Goal: Transaction & Acquisition: Purchase product/service

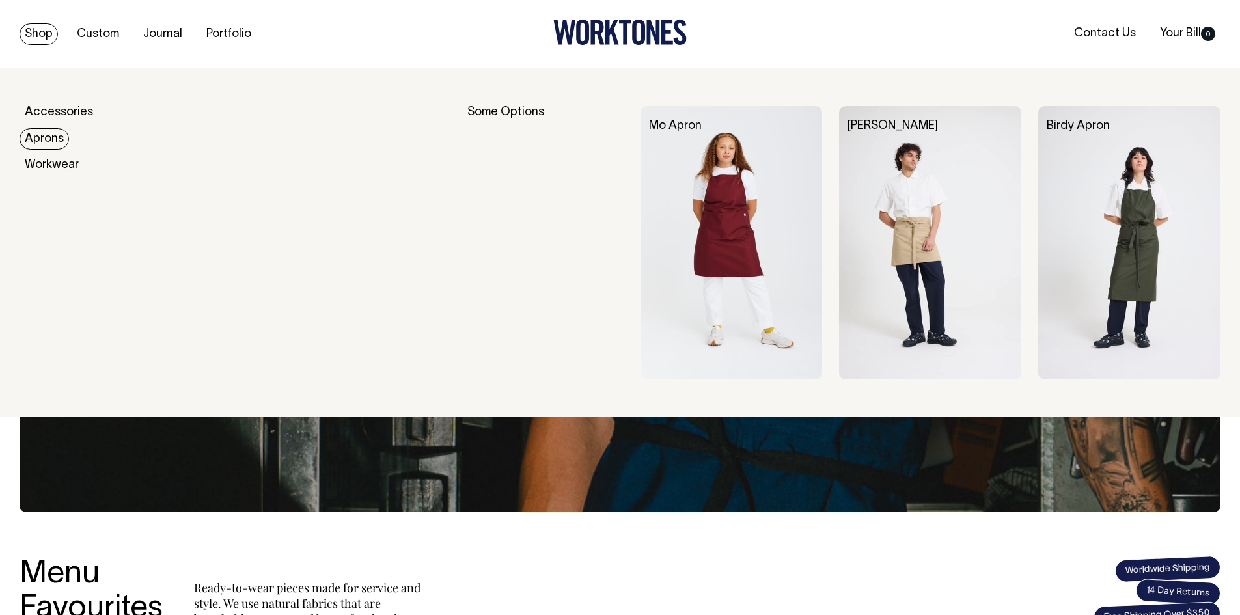
click at [38, 141] on link "Aprons" at bounding box center [44, 138] width 49 height 21
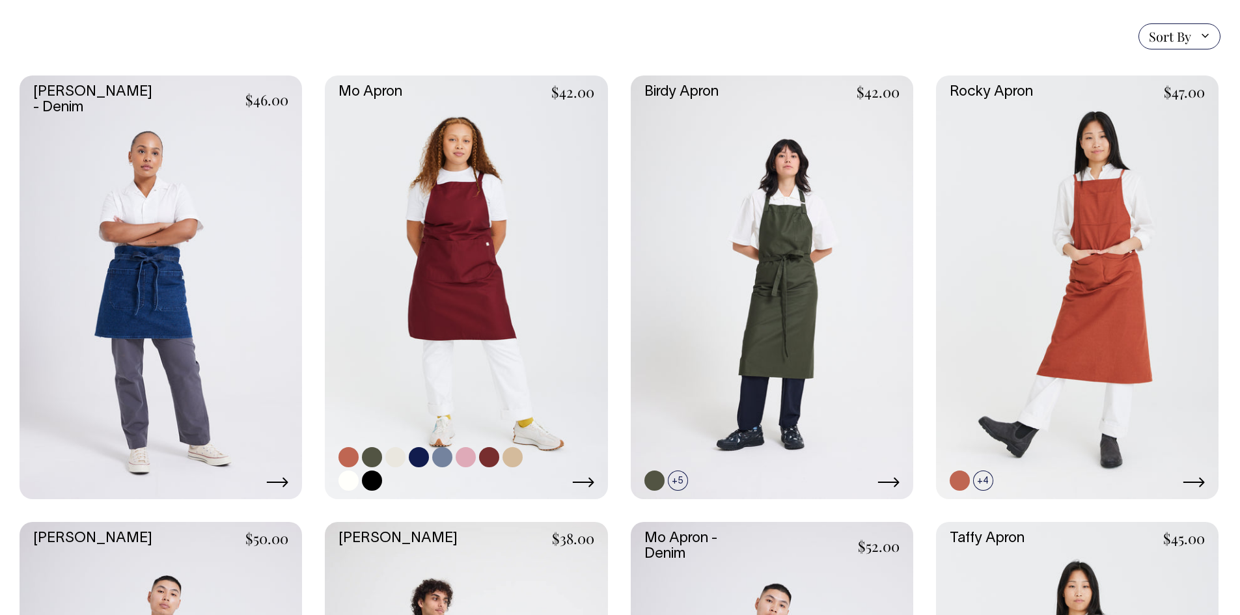
scroll to position [325, 0]
click at [464, 233] on link at bounding box center [466, 287] width 282 height 424
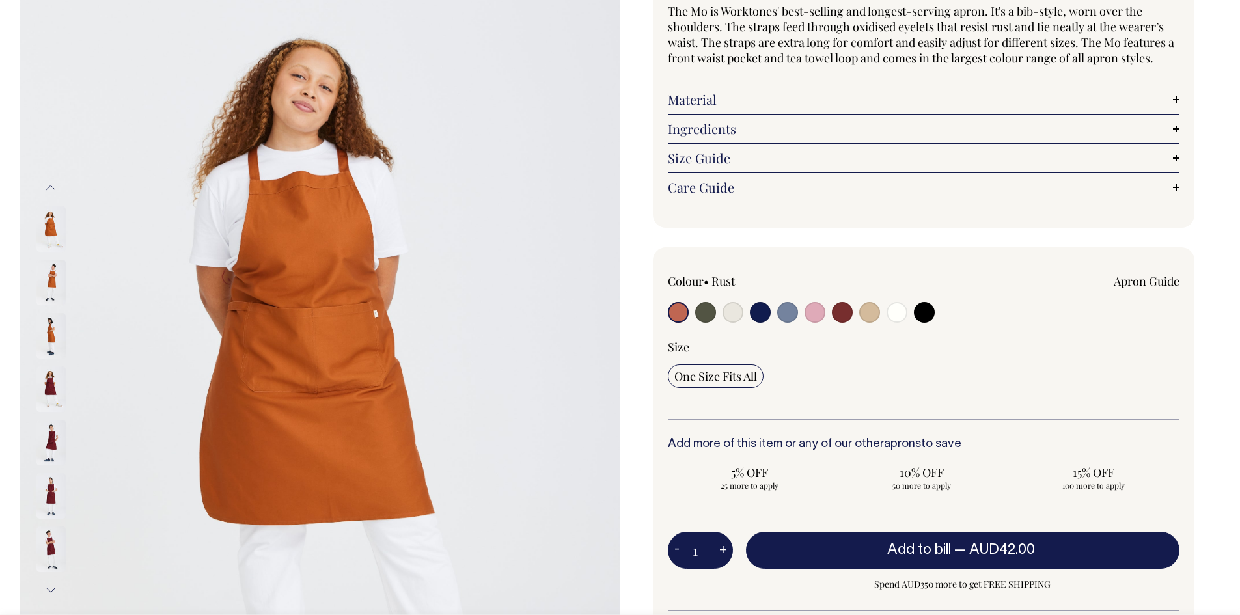
scroll to position [130, 0]
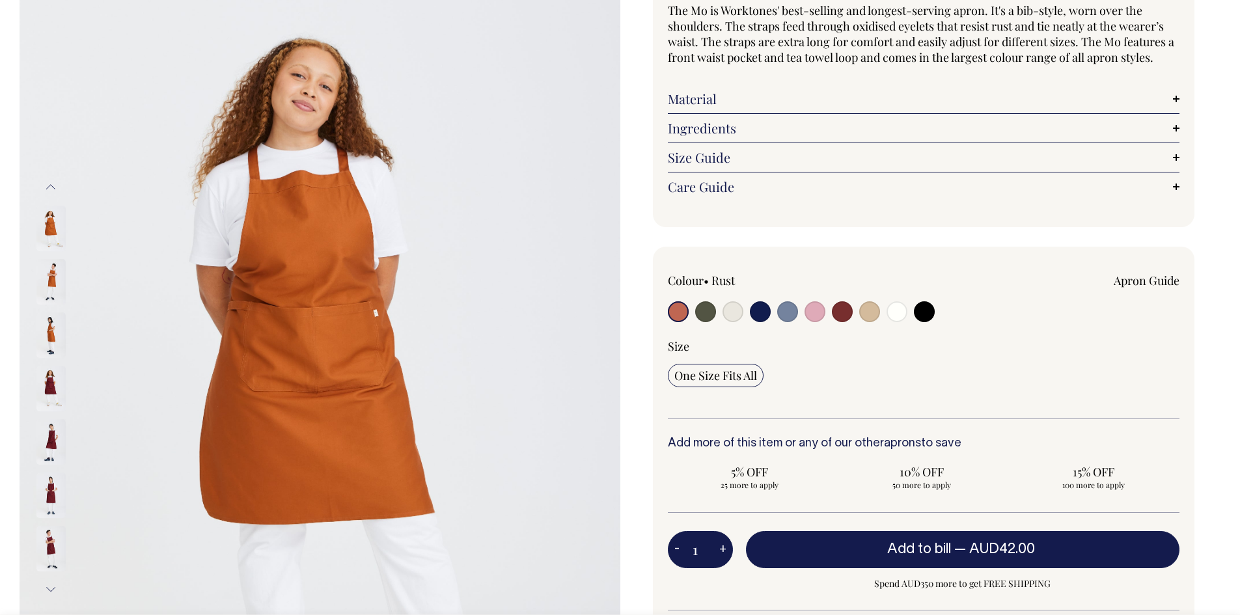
click at [729, 313] on input "radio" at bounding box center [732, 311] width 21 height 21
radio input "true"
select select "Natural"
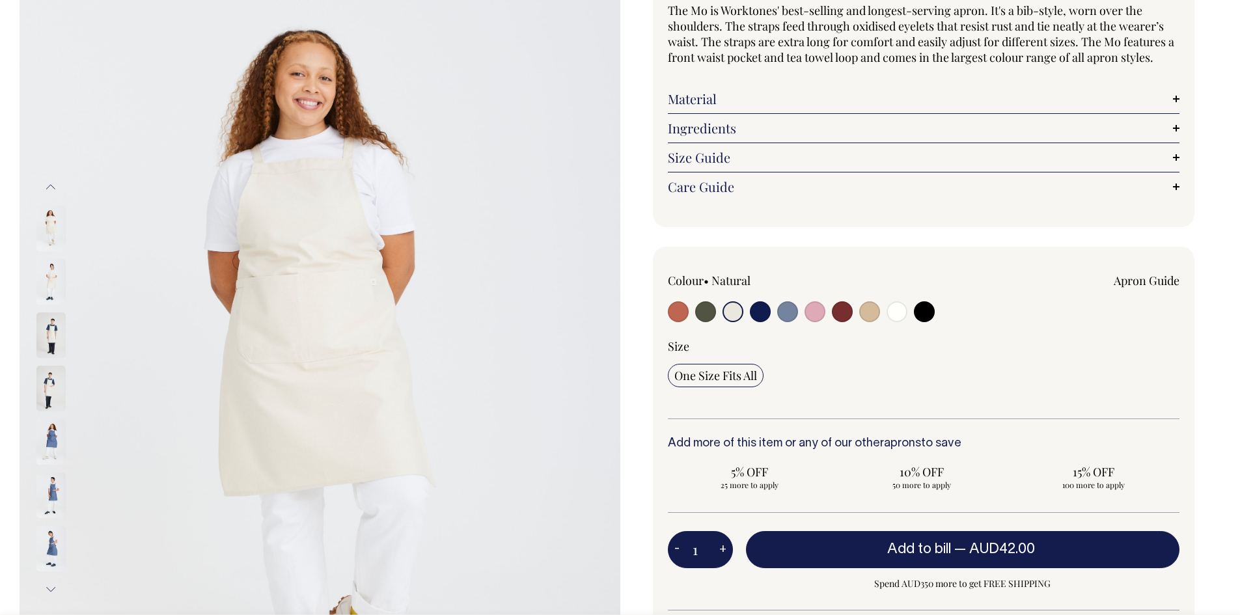
click at [866, 315] on input "radio" at bounding box center [869, 311] width 21 height 21
radio input "true"
radio input "false"
select select "Khaki"
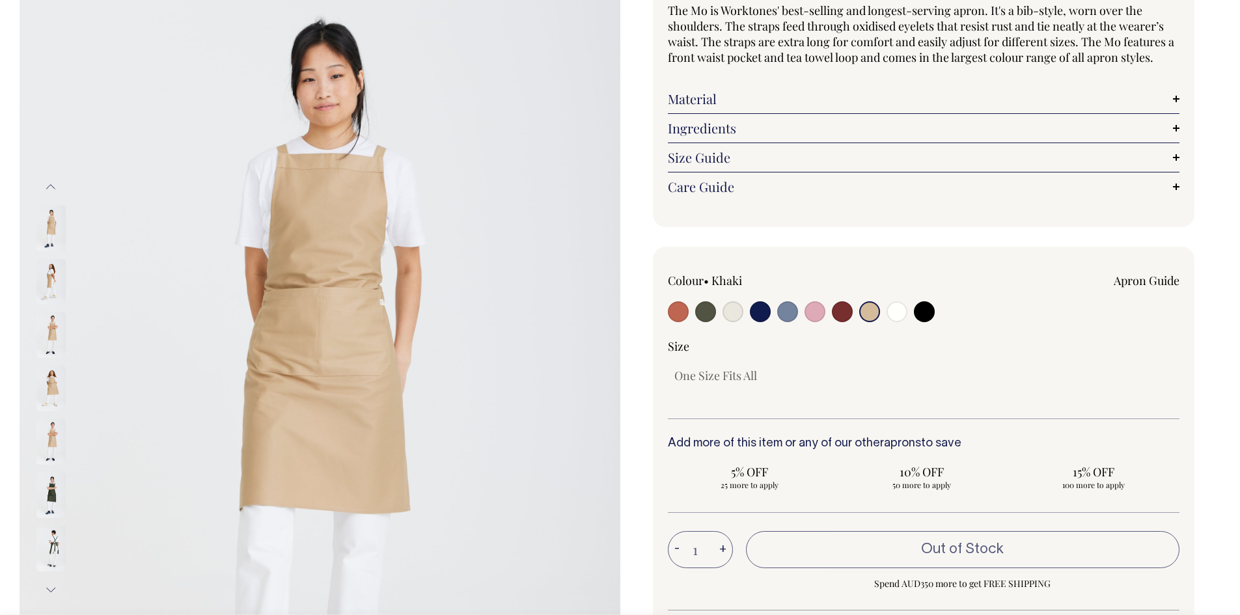
click at [876, 310] on input "radio" at bounding box center [869, 311] width 21 height 21
click at [700, 310] on input "radio" at bounding box center [705, 311] width 21 height 21
radio input "true"
select select "Olive"
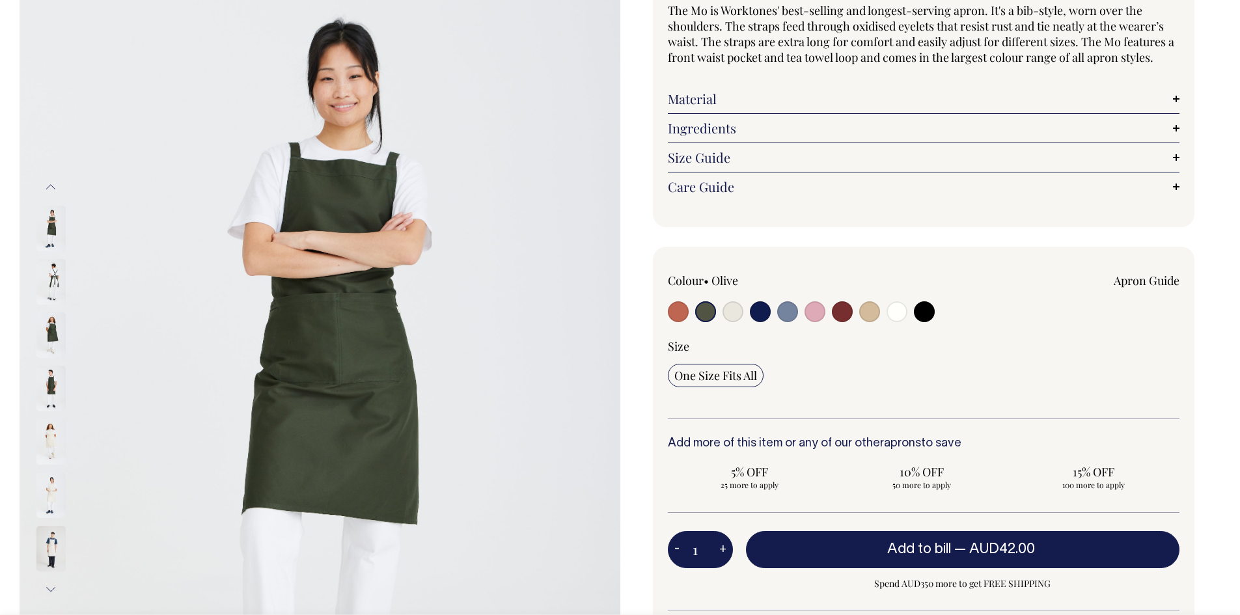
click at [673, 314] on input "radio" at bounding box center [678, 311] width 21 height 21
radio input "true"
select select "Rust"
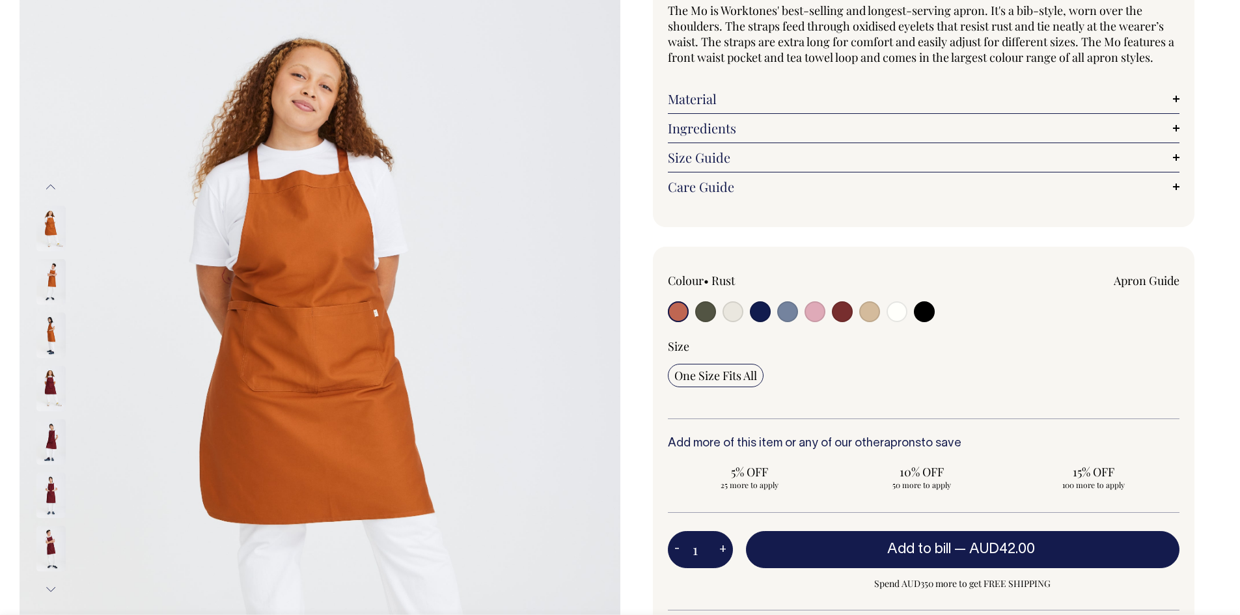
click at [869, 312] on input "radio" at bounding box center [869, 311] width 21 height 21
radio input "true"
radio input "false"
select select "Khaki"
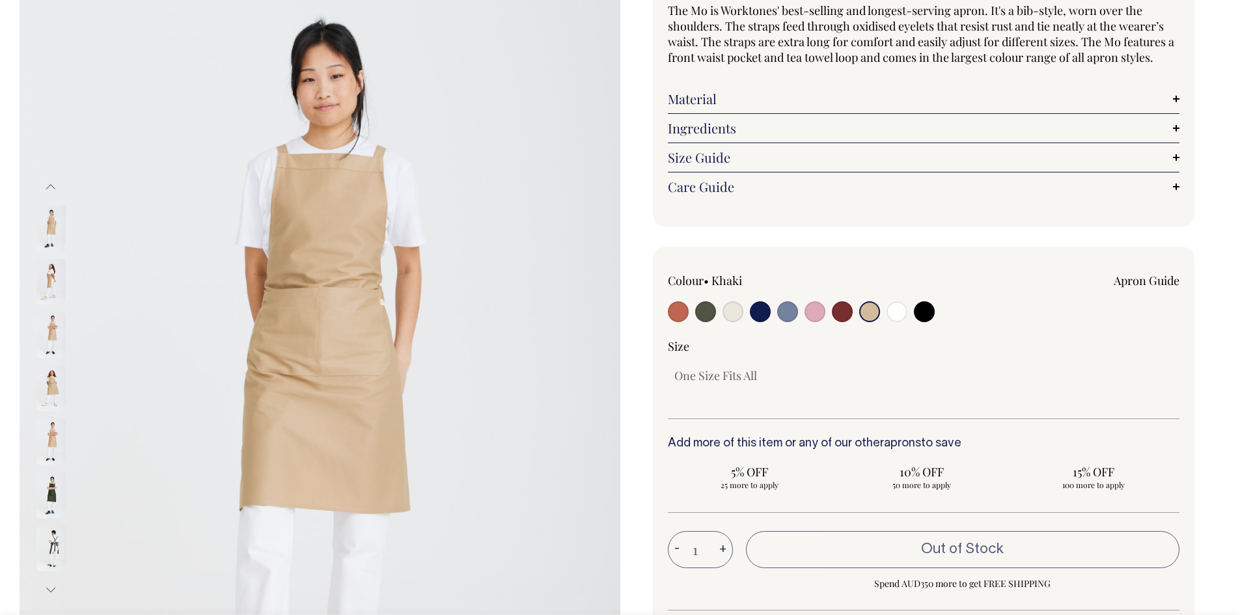
click at [869, 312] on input "radio" at bounding box center [869, 311] width 21 height 21
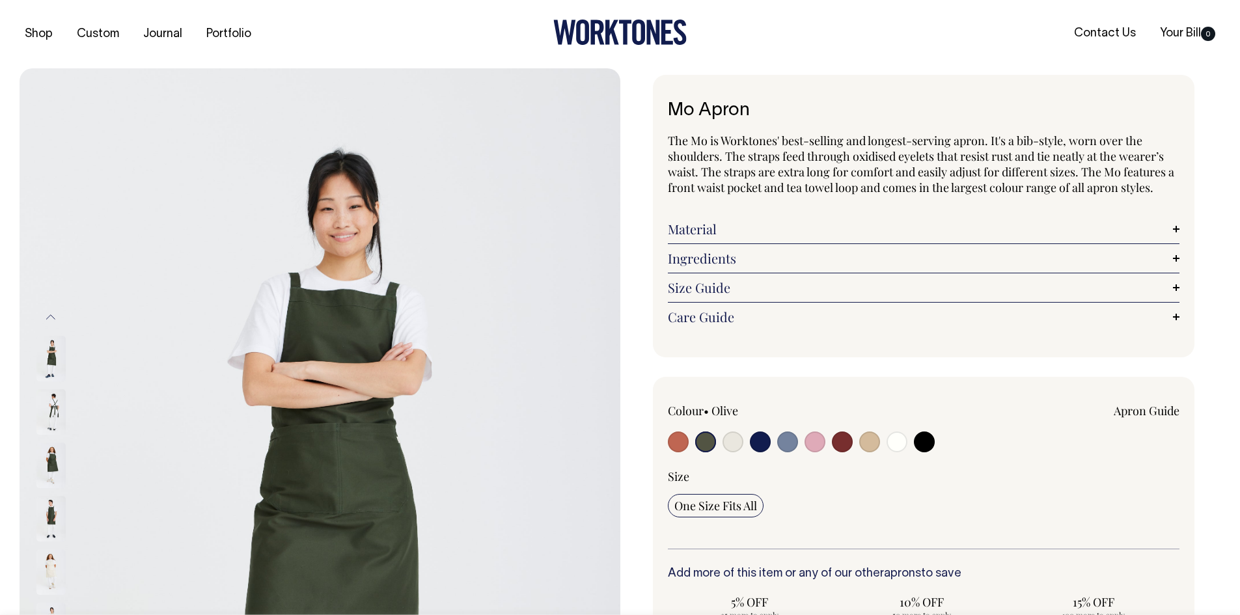
select select "Olive"
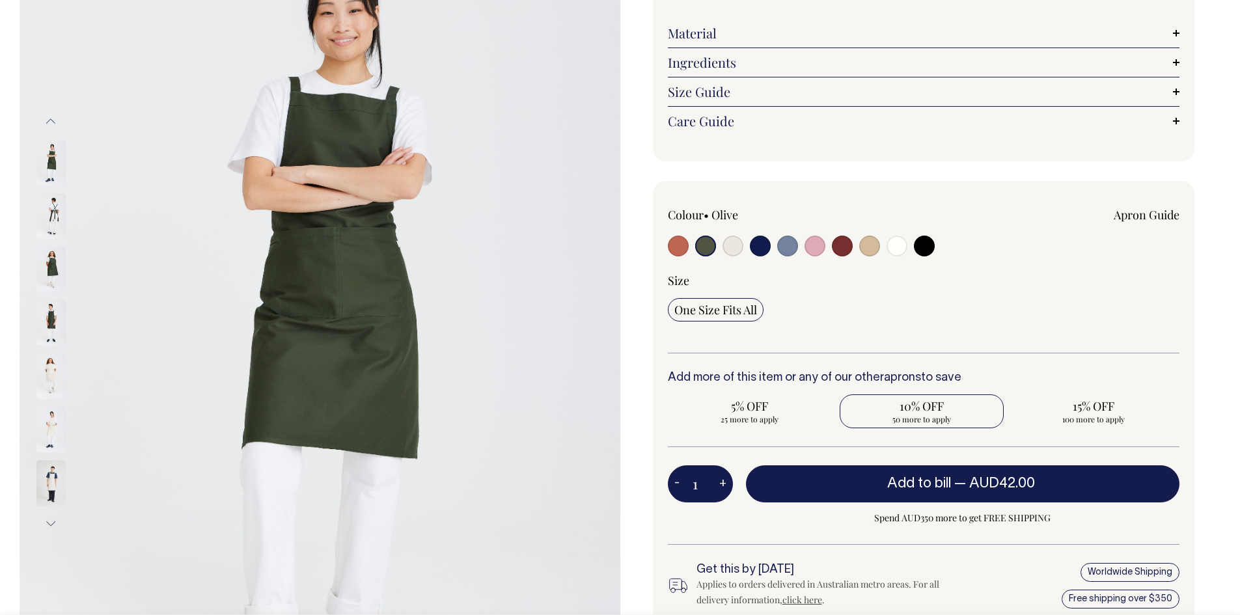
scroll to position [195, 0]
click at [718, 488] on button "+" at bounding box center [723, 485] width 20 height 26
type input "2"
click at [718, 488] on button "+" at bounding box center [723, 485] width 20 height 26
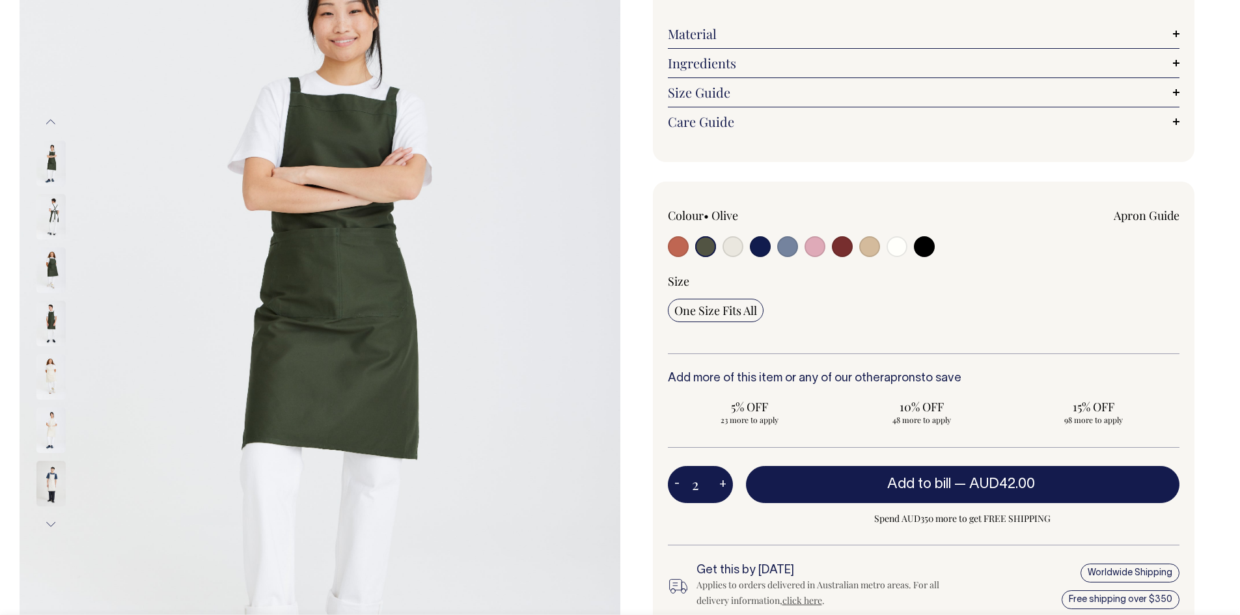
type input "3"
click at [718, 488] on button "+" at bounding box center [723, 485] width 20 height 26
type input "4"
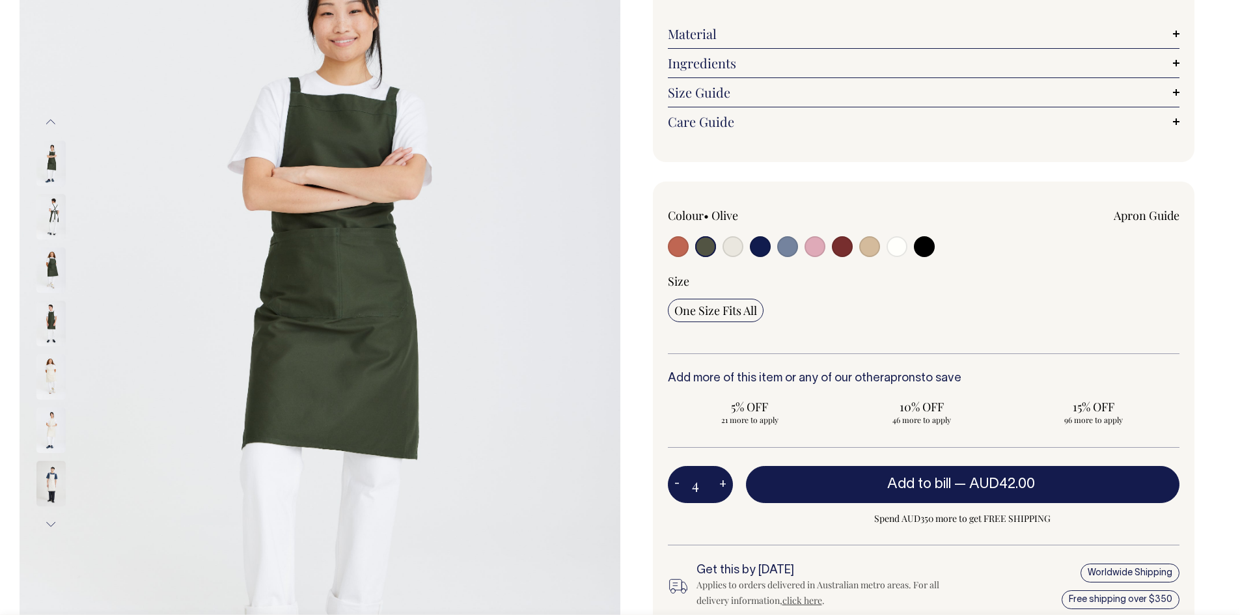
click at [718, 488] on button "+" at bounding box center [723, 485] width 20 height 26
type input "5"
click at [718, 488] on button "+" at bounding box center [723, 485] width 20 height 26
type input "6"
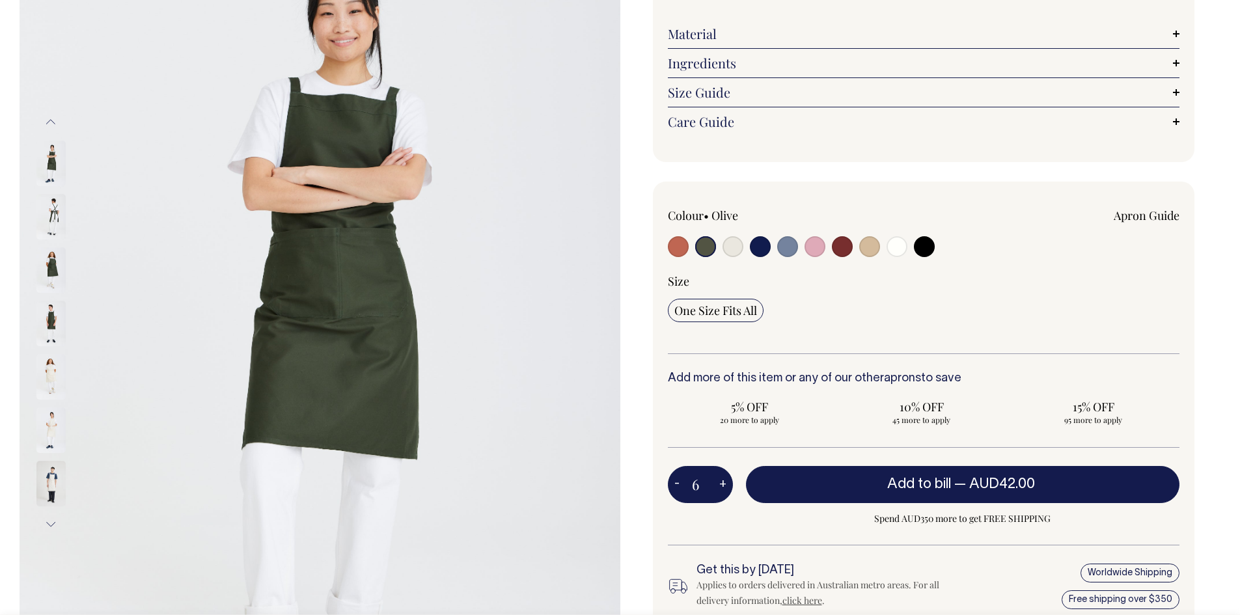
type input "6"
click at [718, 488] on button "+" at bounding box center [723, 485] width 20 height 26
type input "7"
click at [718, 488] on button "+" at bounding box center [723, 485] width 20 height 26
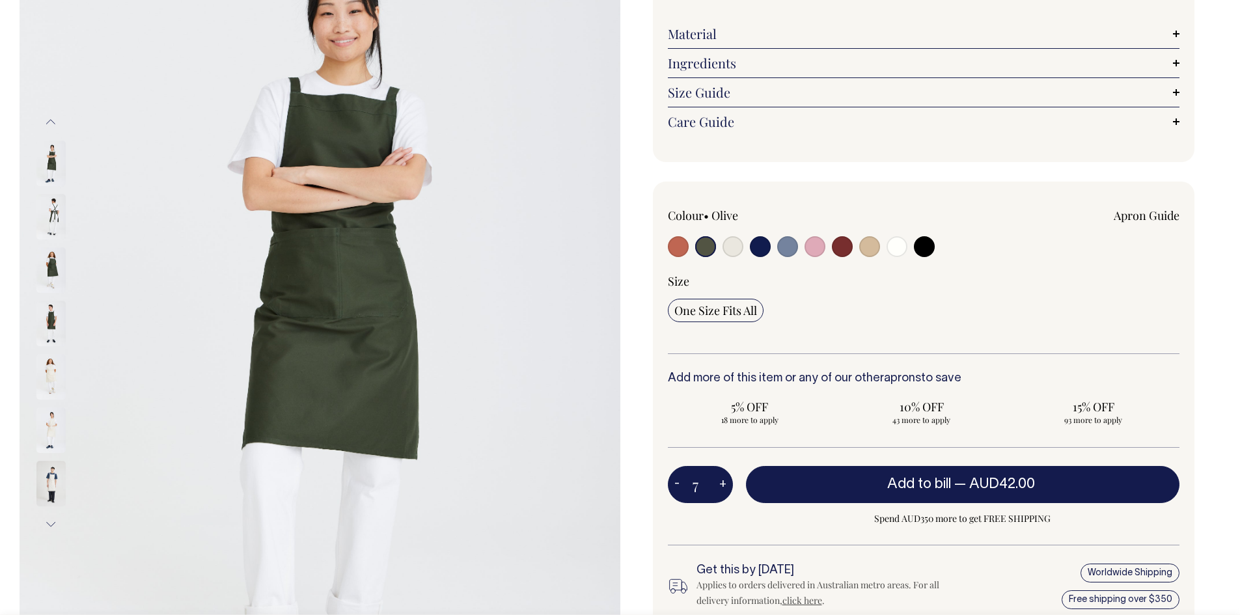
type input "8"
click at [718, 488] on button "+" at bounding box center [723, 485] width 20 height 26
type input "9"
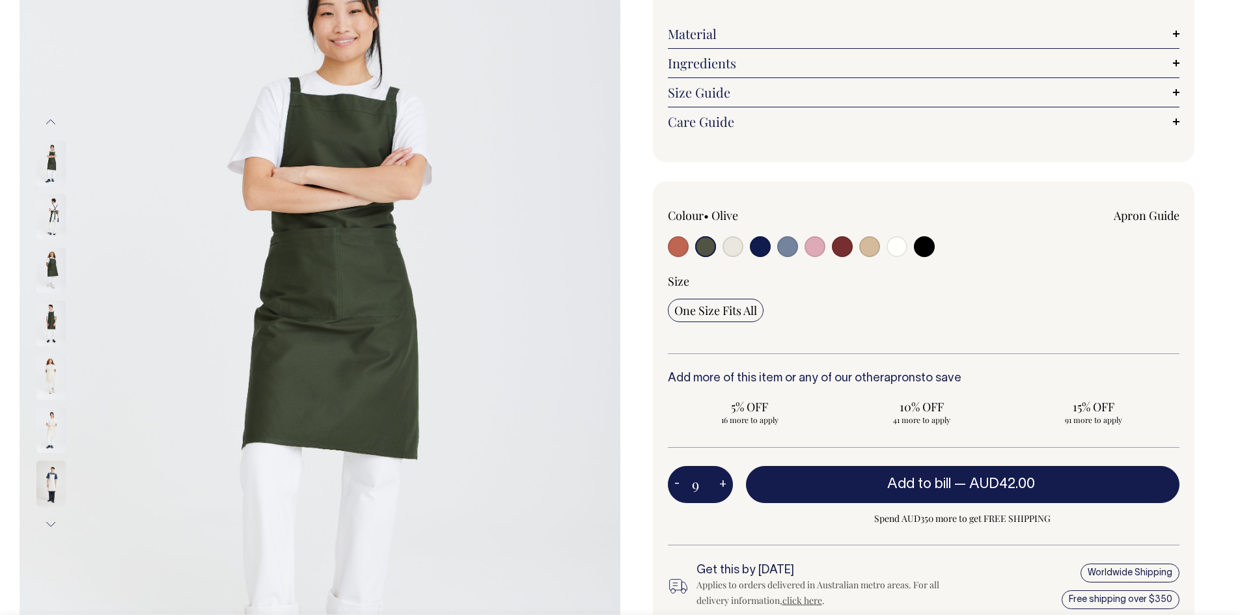
click at [718, 488] on button "+" at bounding box center [723, 485] width 20 height 26
type input "10"
click at [720, 486] on button "+" at bounding box center [723, 485] width 20 height 26
type input "11"
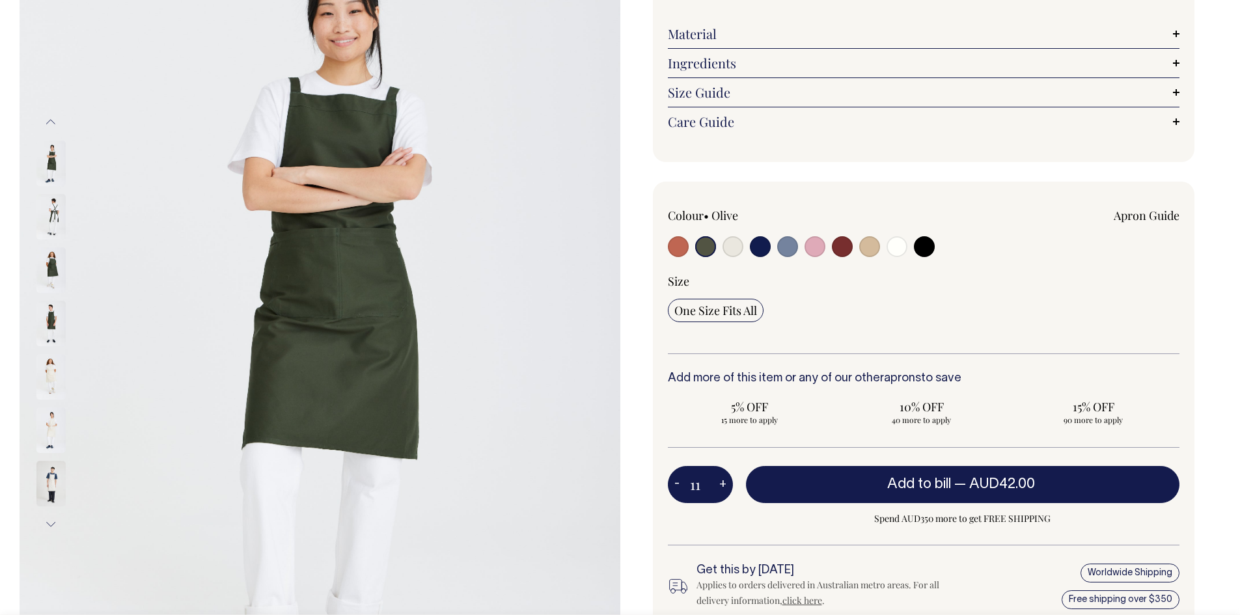
type input "11"
click at [721, 486] on button "+" at bounding box center [723, 485] width 20 height 26
type input "12"
click at [721, 485] on button "+" at bounding box center [723, 485] width 20 height 26
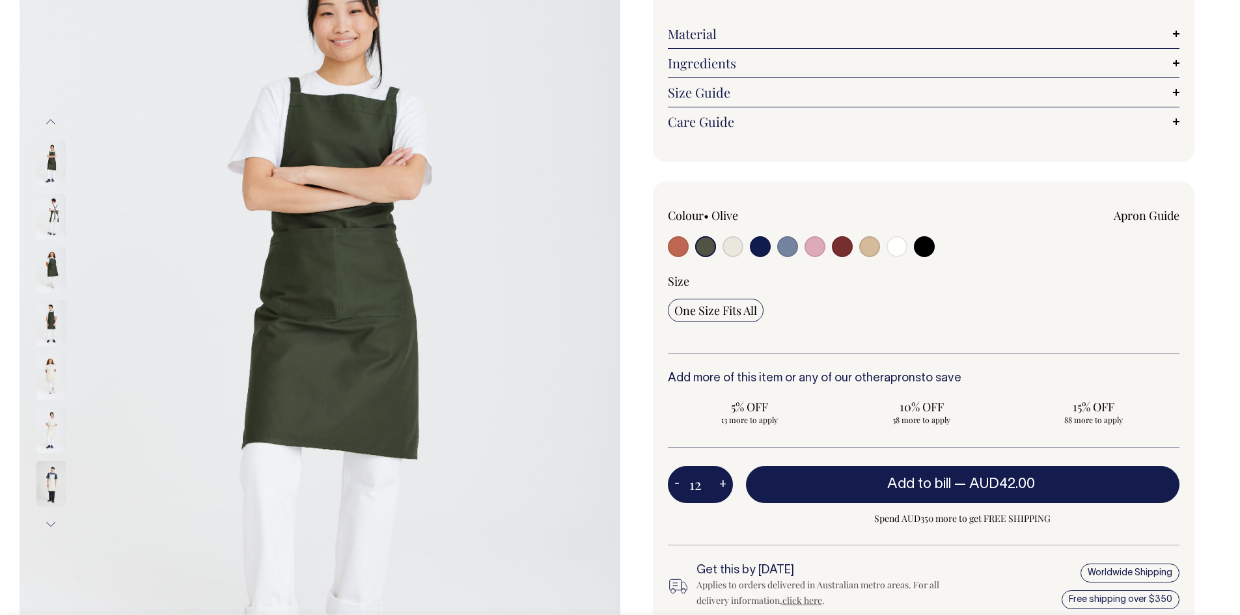
type input "13"
click at [721, 485] on button "+" at bounding box center [723, 485] width 20 height 26
type input "14"
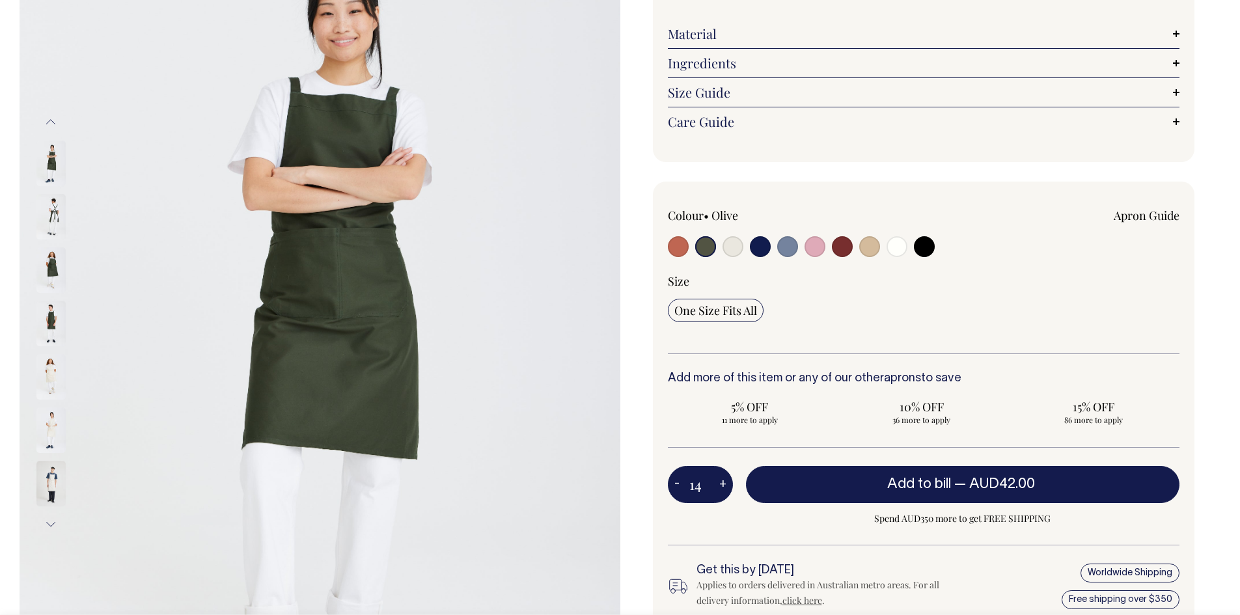
click at [722, 485] on button "+" at bounding box center [723, 485] width 20 height 26
type input "15"
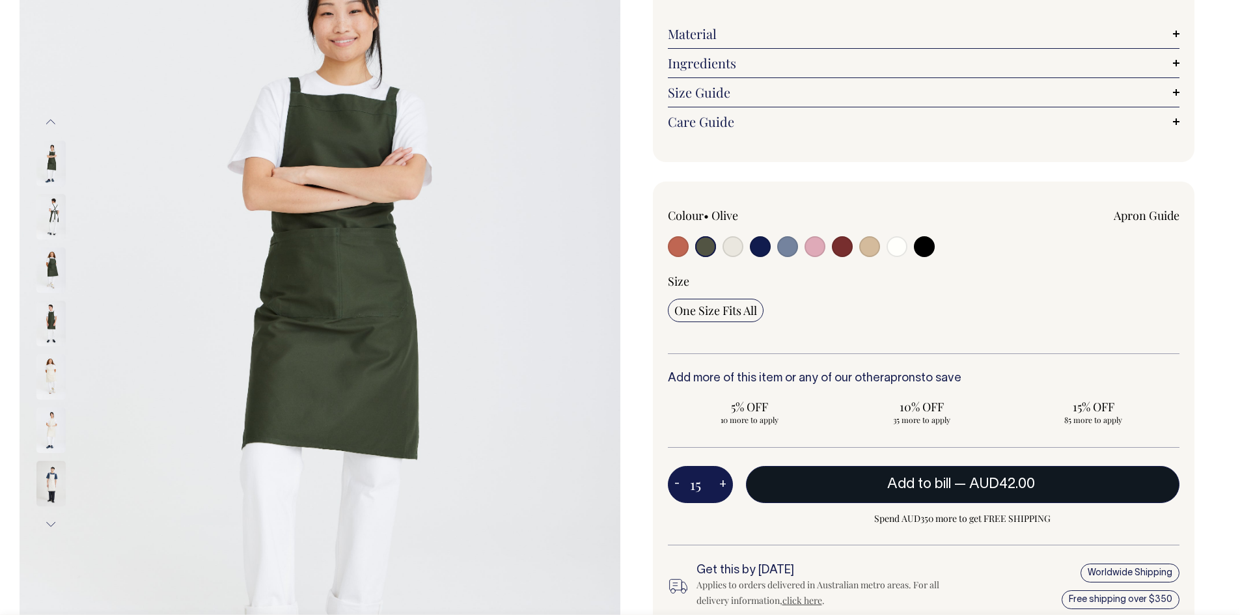
click at [858, 489] on button "Add to bill — AUD42.00" at bounding box center [963, 484] width 434 height 36
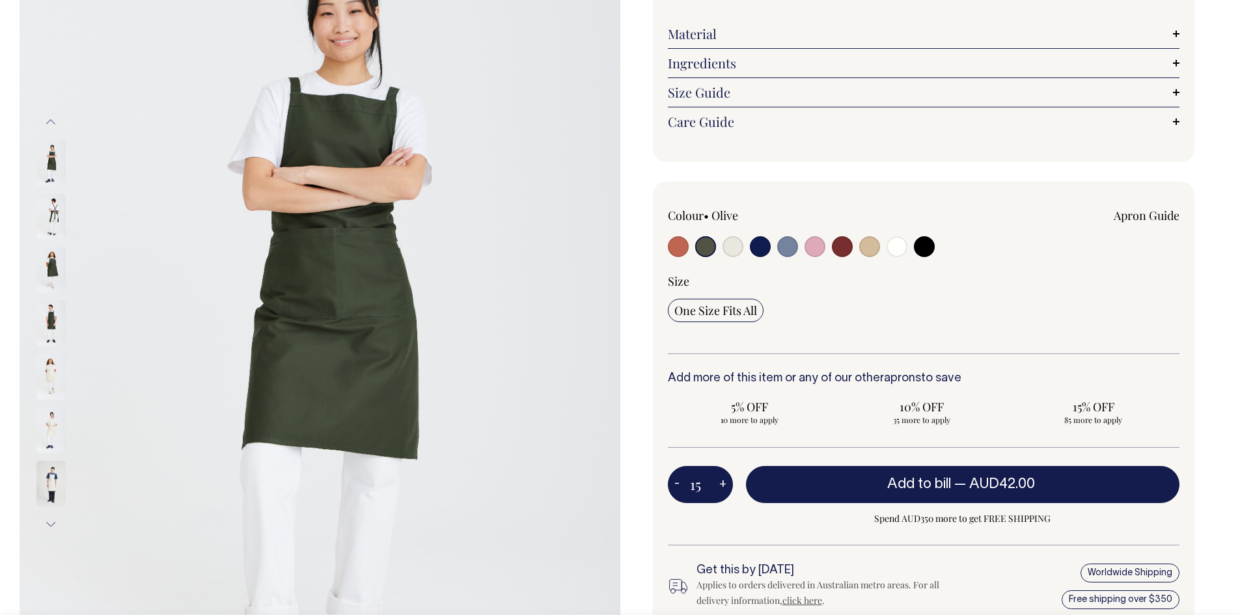
type input "1"
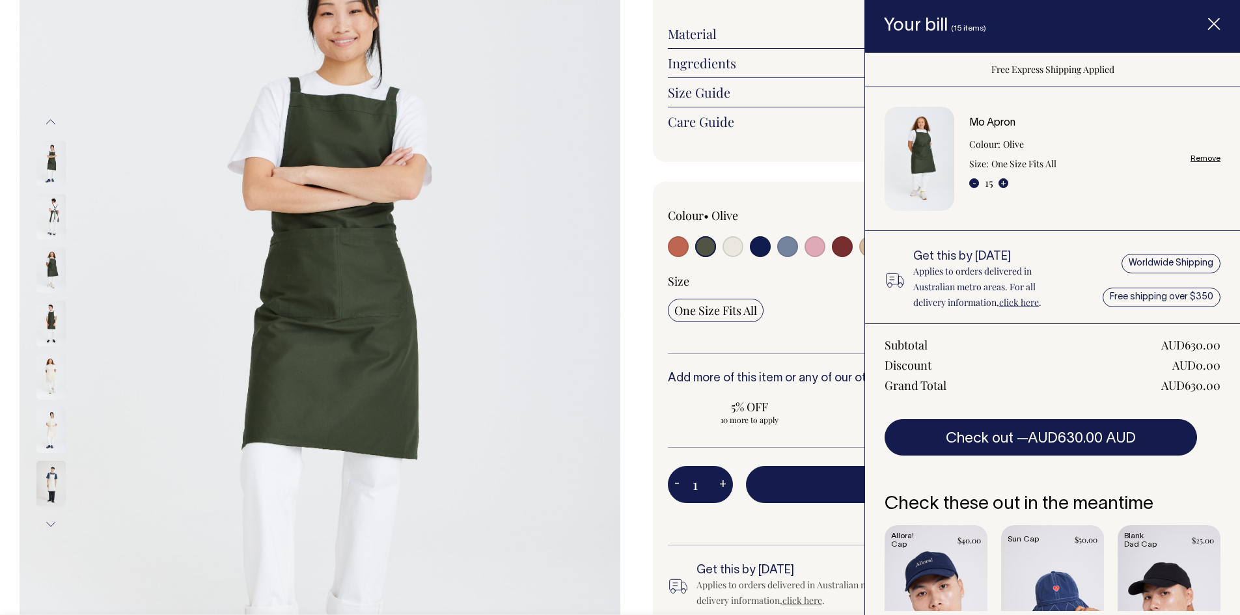
click at [638, 405] on div "Mo Apron The Mo is Worktones' best-selling and longest-serving apron. It's a bi…" at bounding box center [920, 310] width 601 height 861
click at [1214, 27] on icon "Item added to your cart" at bounding box center [1213, 24] width 13 height 13
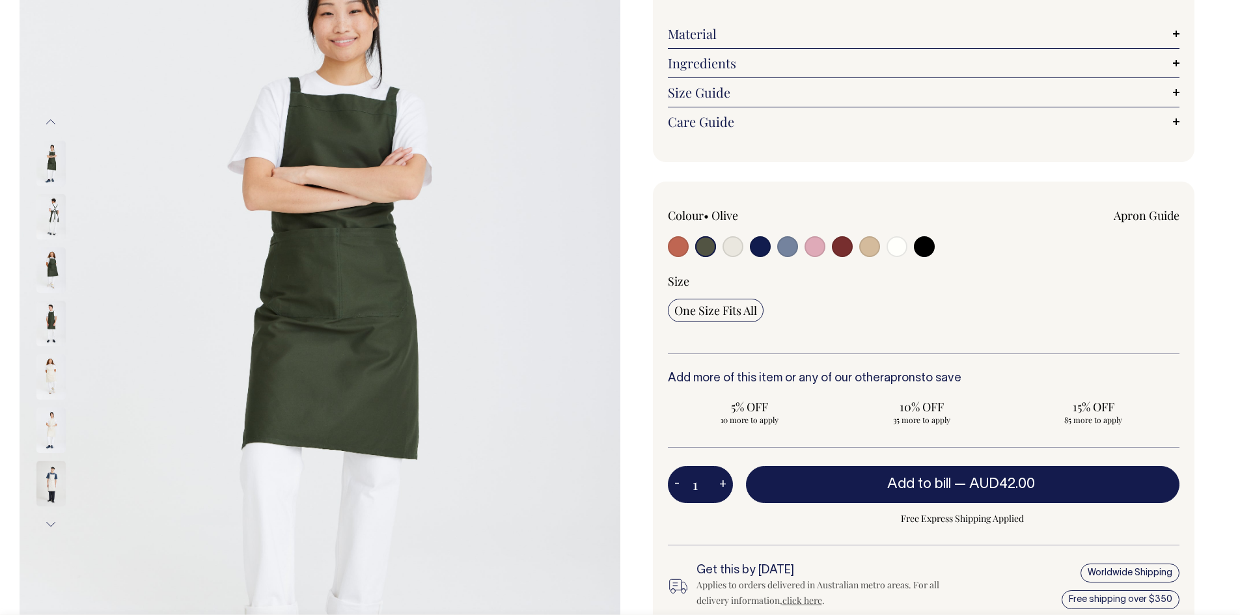
click at [866, 245] on input "radio" at bounding box center [869, 246] width 21 height 21
radio input "true"
radio input "false"
select select "Khaki"
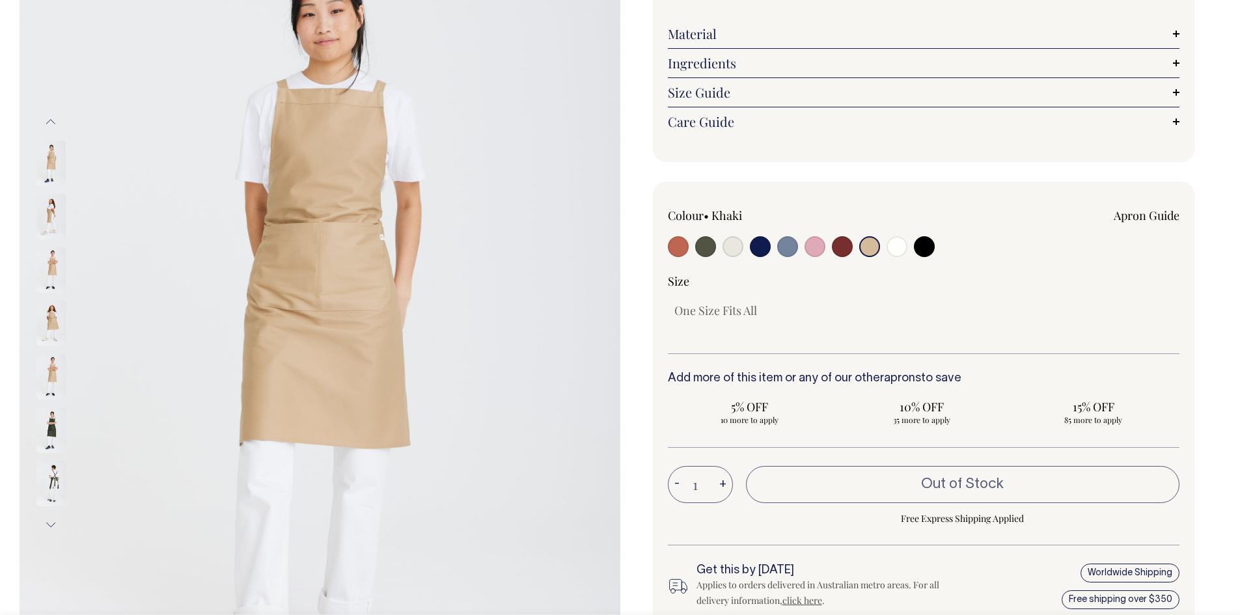
click at [732, 248] on input "radio" at bounding box center [732, 246] width 21 height 21
radio input "true"
select select "Natural"
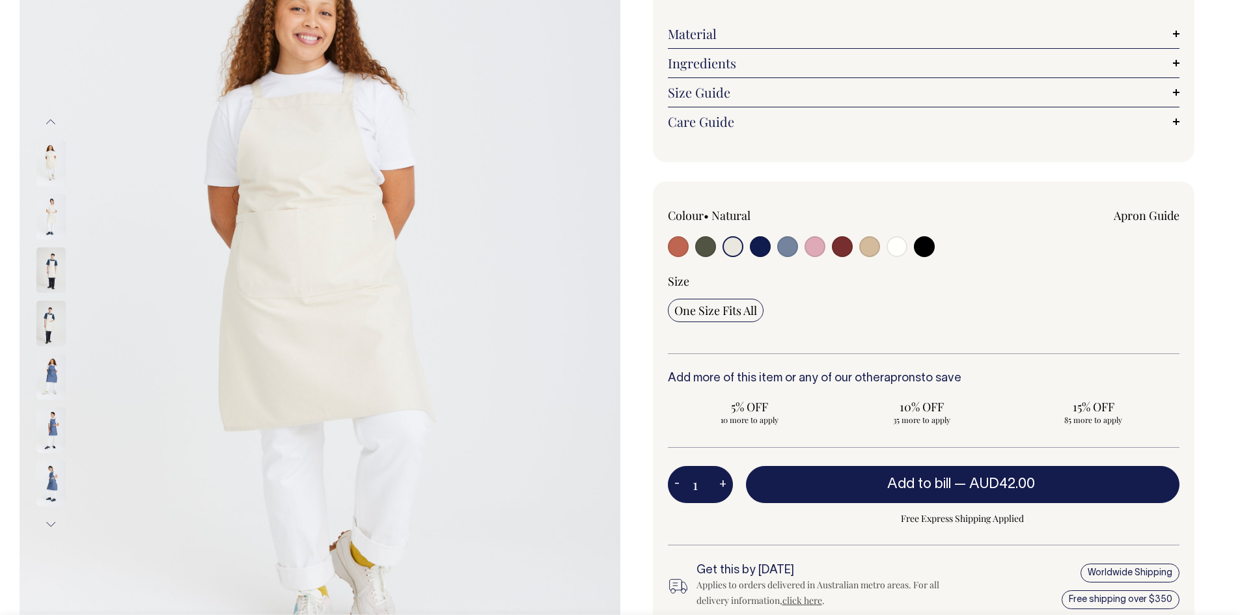
click at [868, 251] on input "radio" at bounding box center [869, 246] width 21 height 21
radio input "true"
radio input "false"
select select "Khaki"
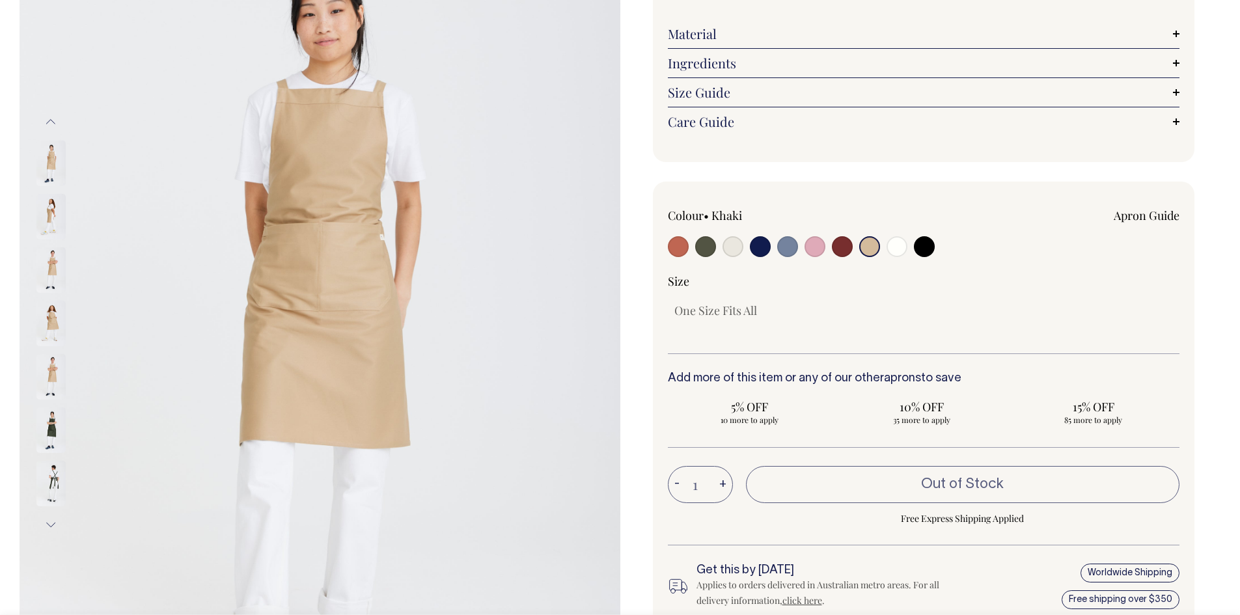
click at [724, 483] on button "+" at bounding box center [723, 485] width 20 height 26
click at [717, 484] on button "+" at bounding box center [723, 485] width 20 height 26
click at [726, 482] on button "+" at bounding box center [723, 485] width 20 height 26
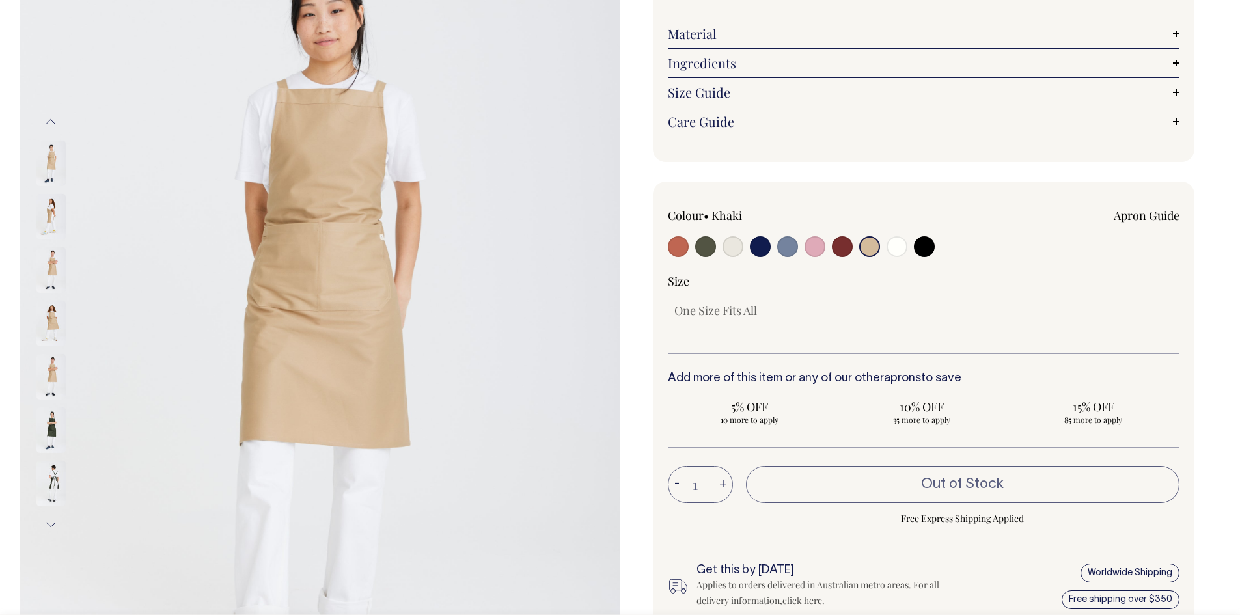
click at [726, 482] on button "+" at bounding box center [723, 485] width 20 height 26
click at [723, 483] on button "+" at bounding box center [723, 485] width 20 height 26
click at [716, 484] on button "+" at bounding box center [723, 485] width 20 height 26
click at [717, 487] on button "+" at bounding box center [723, 485] width 20 height 26
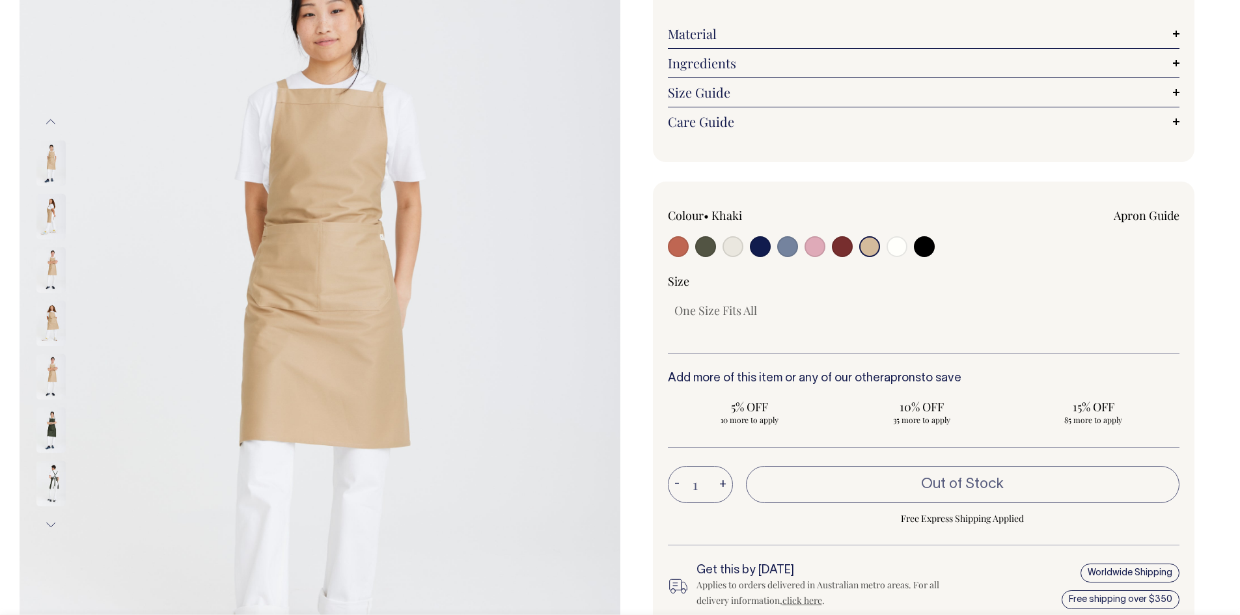
click at [717, 487] on button "+" at bounding box center [723, 485] width 20 height 26
click at [672, 422] on input "5% OFF 10 more to apply" at bounding box center [750, 412] width 164 height 34
radio input "true"
type input "10"
radio input "true"
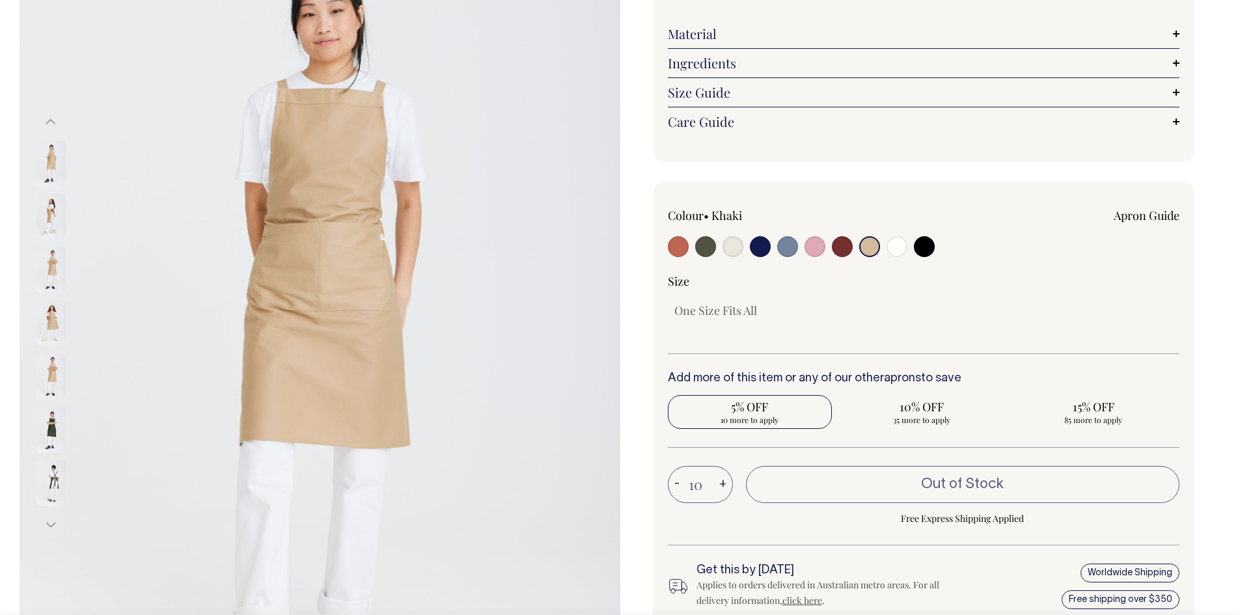
select select
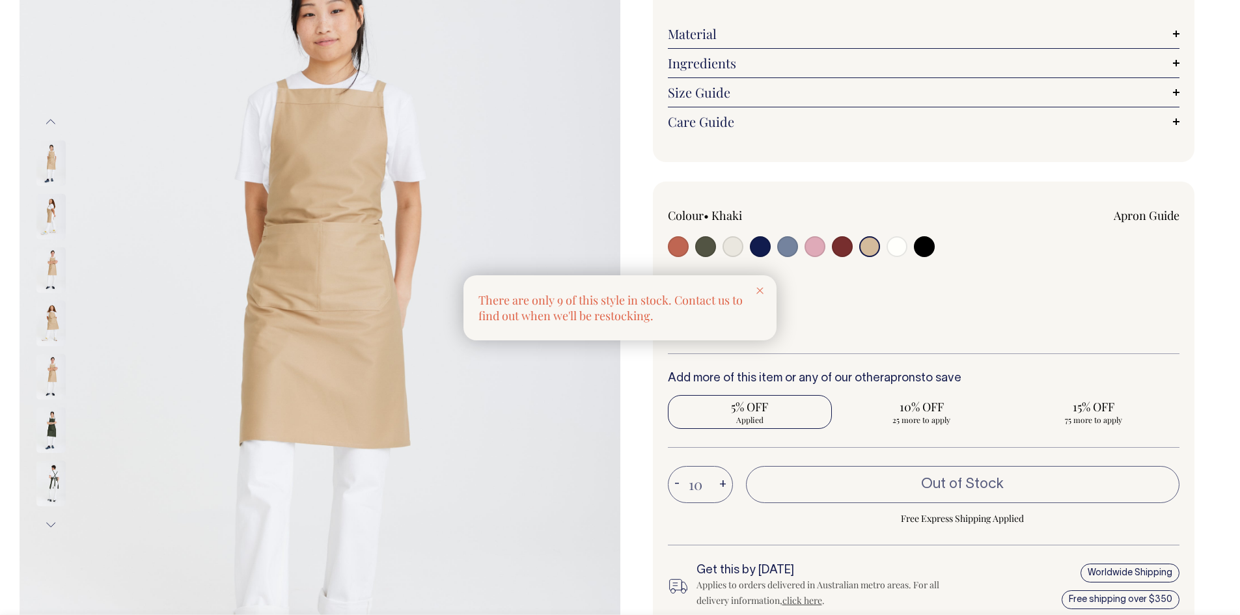
click at [721, 484] on div at bounding box center [620, 307] width 1240 height 615
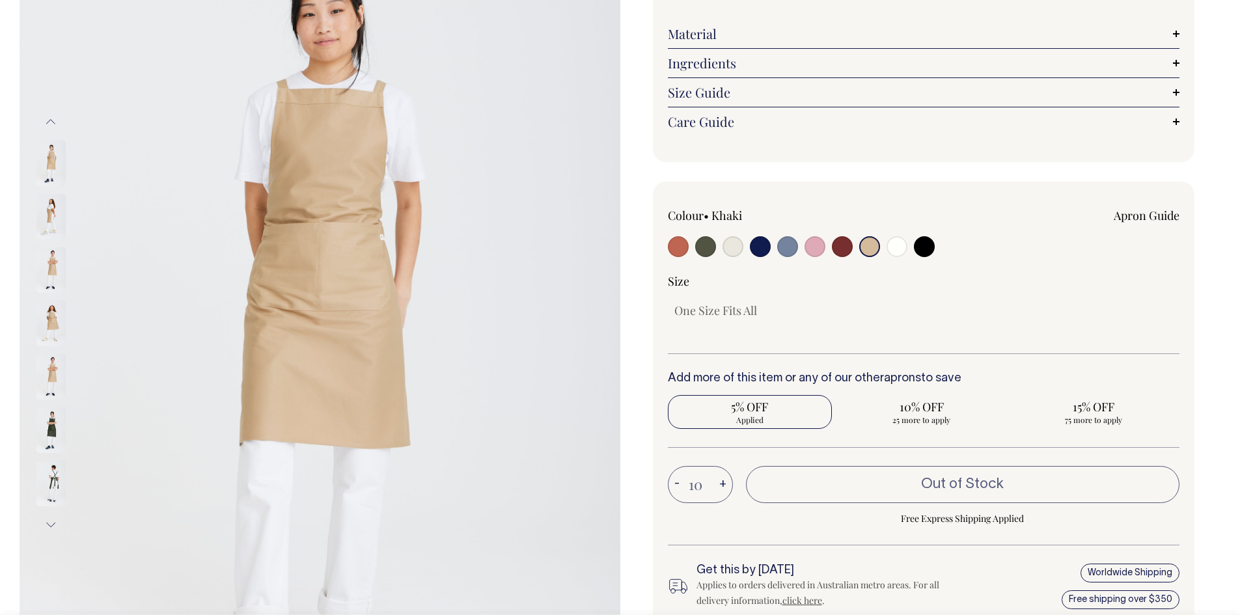
click at [721, 484] on button "+" at bounding box center [723, 485] width 20 height 26
click at [682, 481] on button "-" at bounding box center [677, 485] width 18 height 26
click at [722, 484] on button "+" at bounding box center [723, 485] width 20 height 26
click at [677, 483] on button "-" at bounding box center [677, 485] width 18 height 26
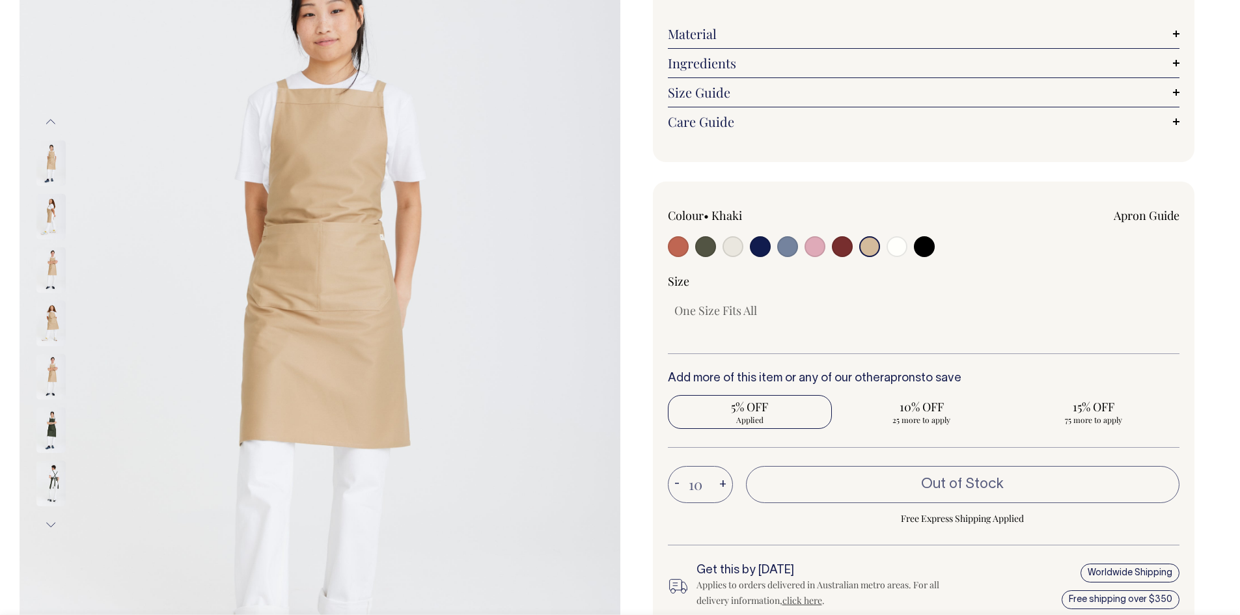
click at [677, 483] on button "-" at bounding box center [677, 485] width 18 height 26
click at [653, 297] on div "Colour • Khaki" at bounding box center [924, 409] width 542 height 454
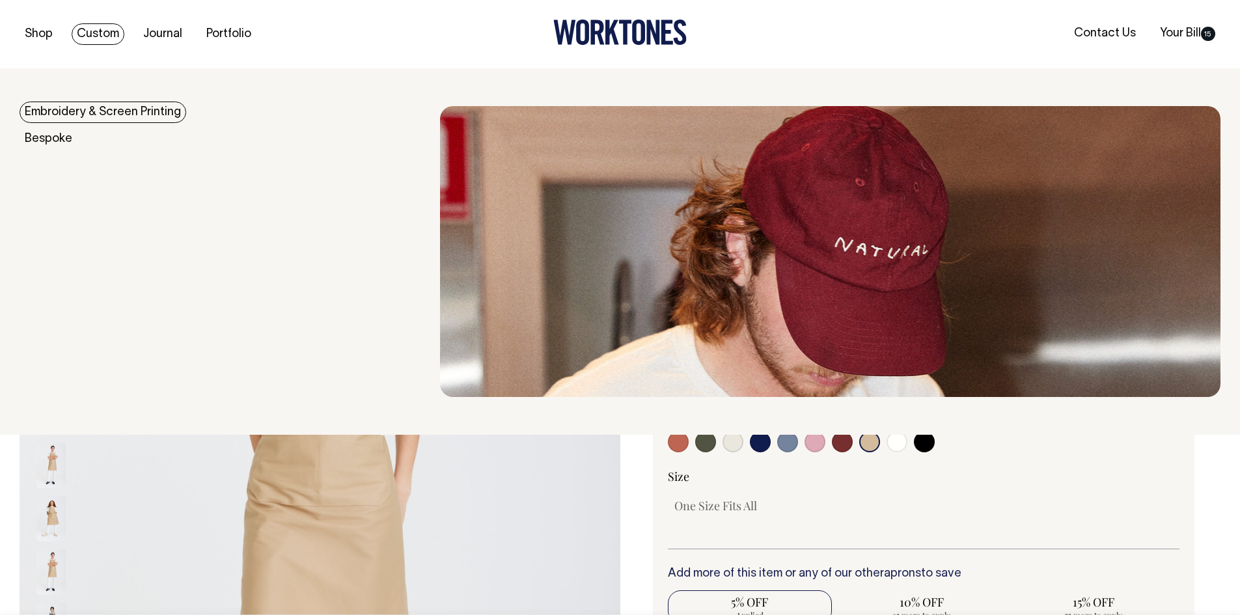
click at [103, 38] on link "Custom" at bounding box center [98, 33] width 53 height 21
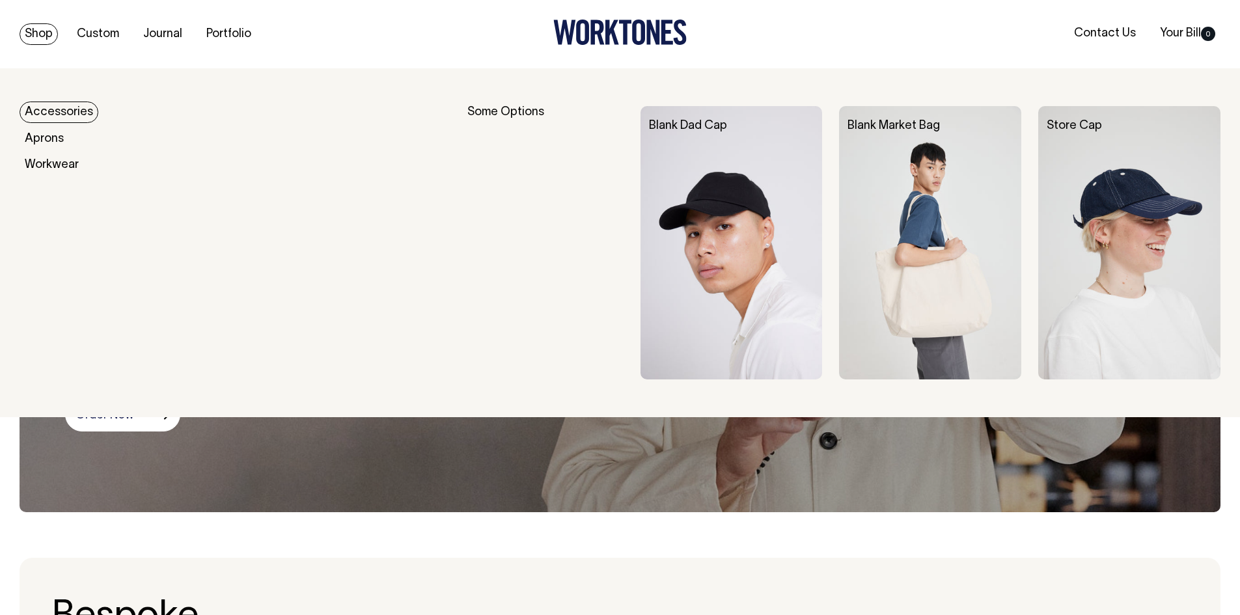
click at [39, 31] on link "Shop" at bounding box center [39, 33] width 38 height 21
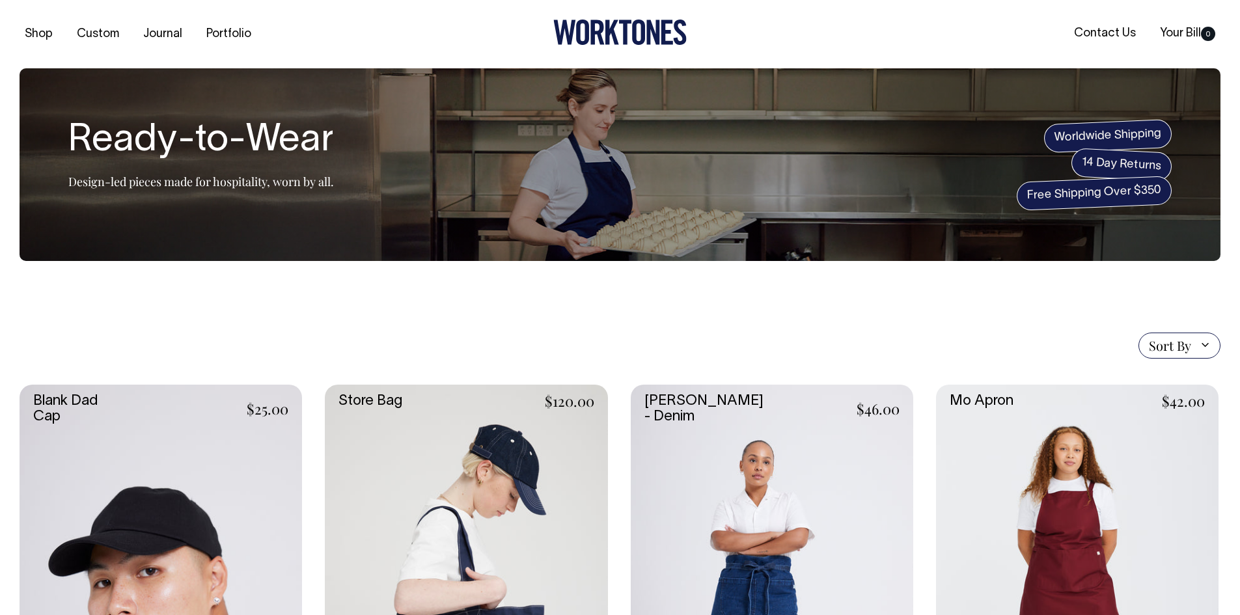
scroll to position [124, 0]
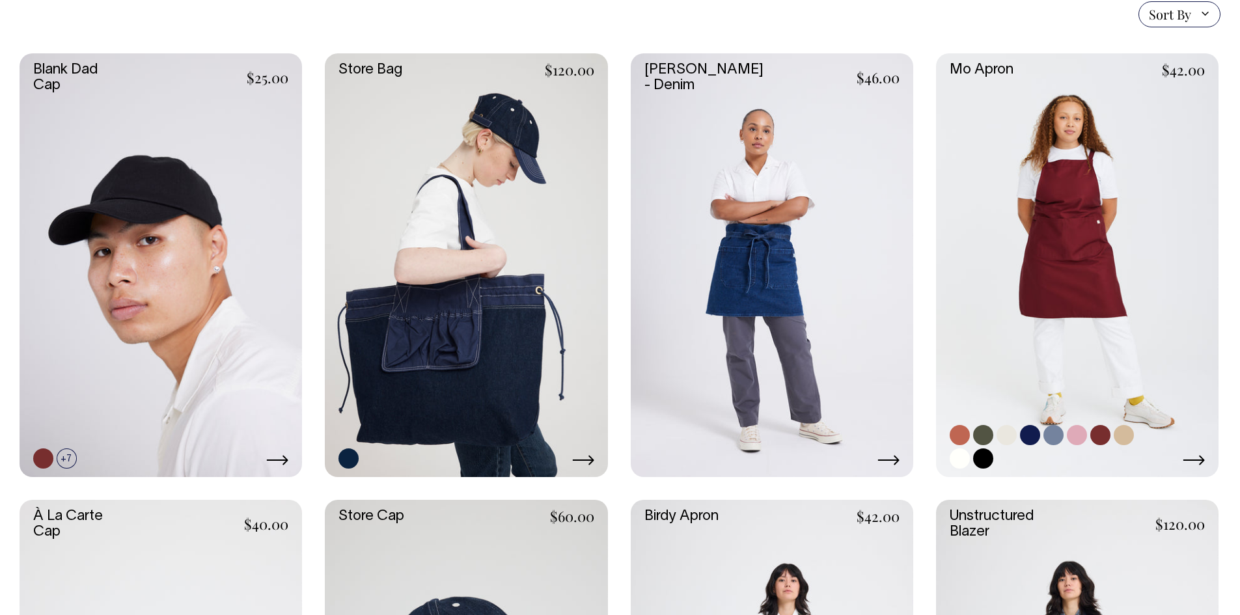
click at [1084, 294] on link at bounding box center [1077, 265] width 282 height 424
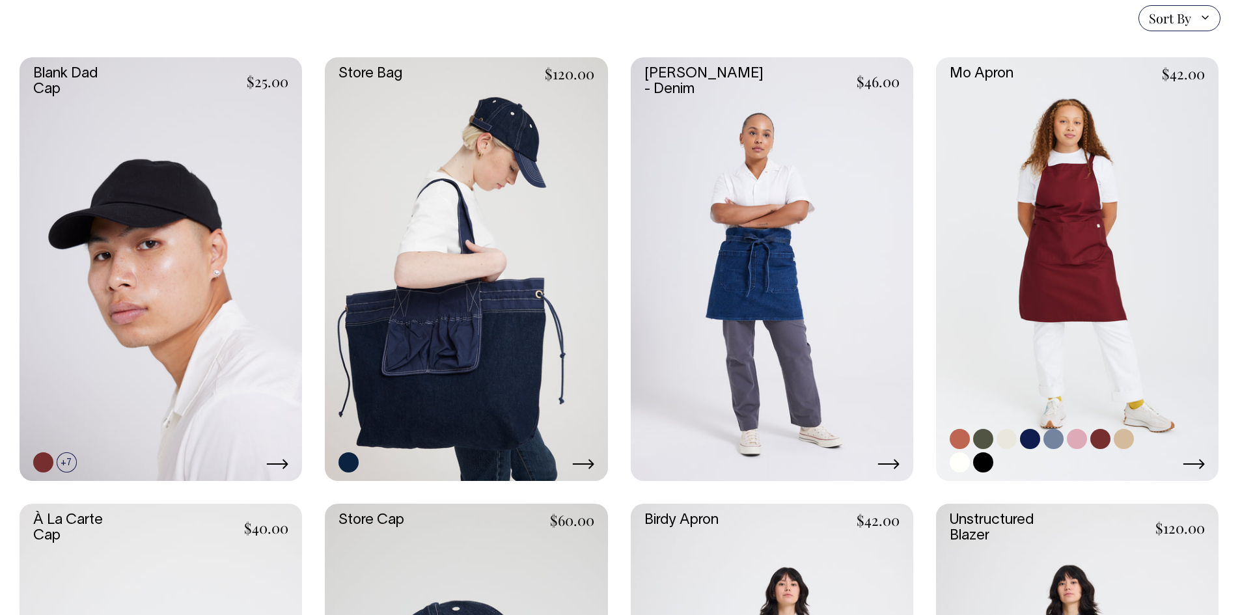
scroll to position [326, 0]
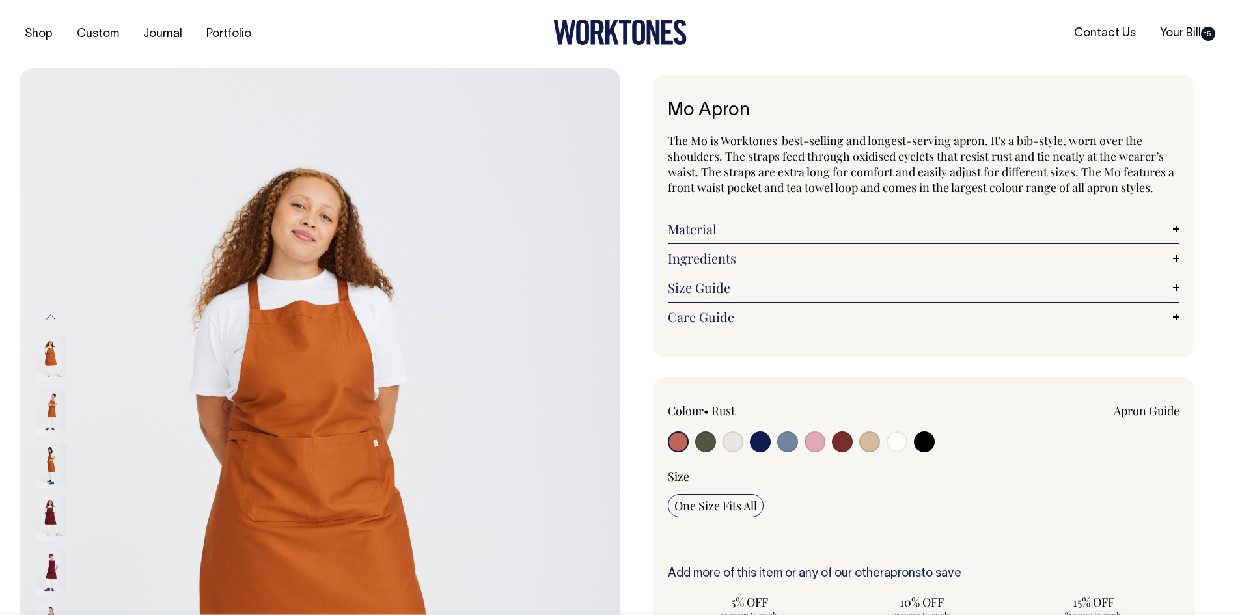
click at [737, 445] on input "radio" at bounding box center [732, 441] width 21 height 21
radio input "true"
select select "Natural"
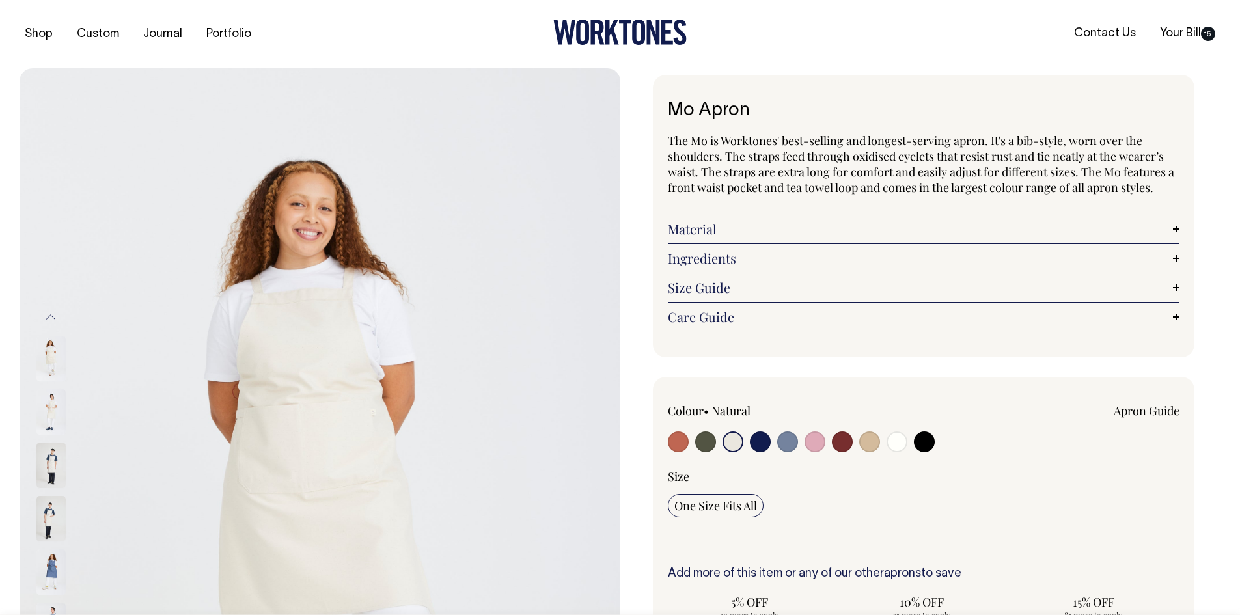
click at [866, 443] on input "radio" at bounding box center [869, 441] width 21 height 21
radio input "true"
radio input "false"
select select "Khaki"
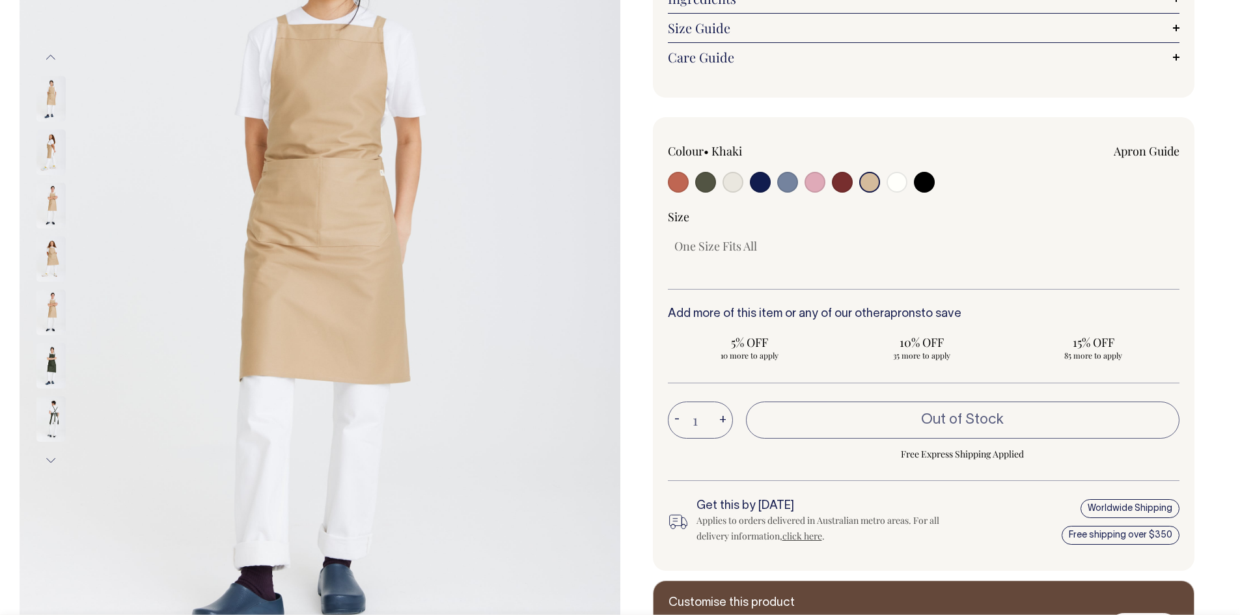
scroll to position [260, 0]
click at [722, 424] on button "+" at bounding box center [723, 420] width 20 height 26
click at [722, 418] on button "+" at bounding box center [723, 420] width 20 height 26
click at [935, 459] on span "Free Express Shipping Applied" at bounding box center [963, 454] width 434 height 16
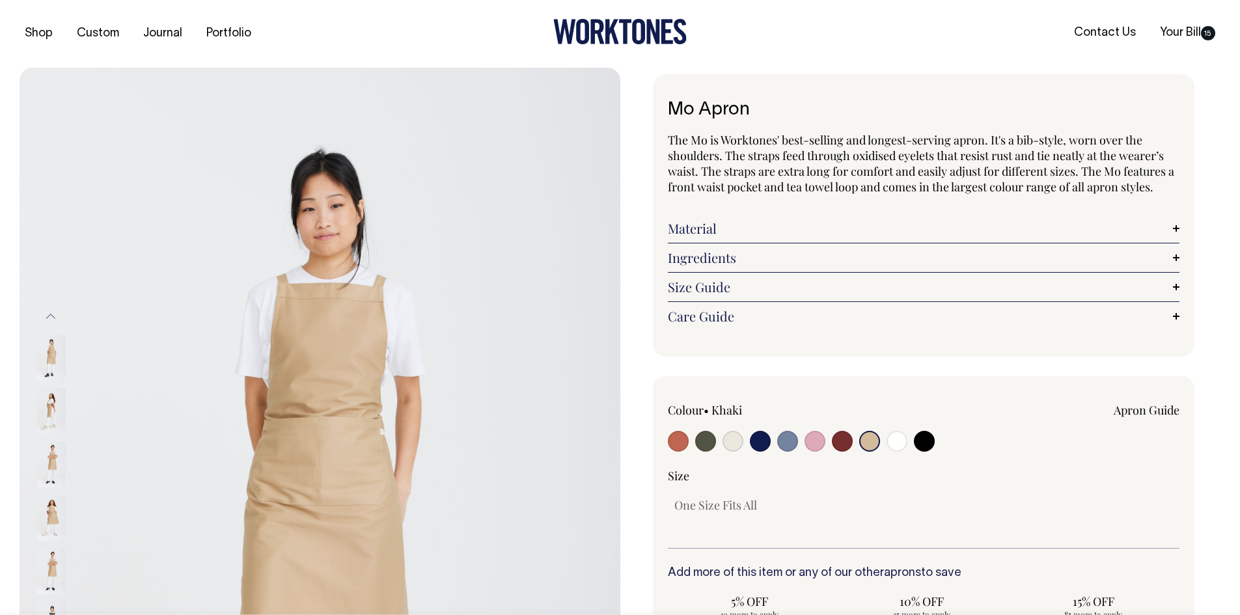
scroll to position [0, 0]
click at [1171, 34] on link "Your Bill 15" at bounding box center [1188, 33] width 66 height 21
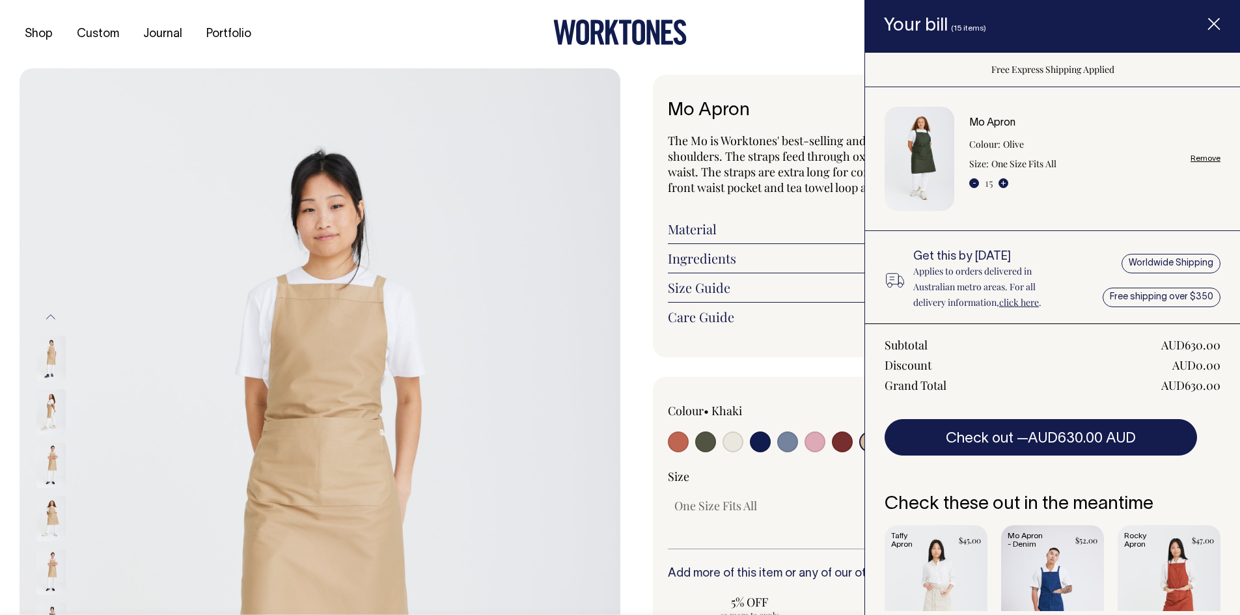
click at [819, 55] on div "Shop Custom Journal Portfolio Contact Us Your Bill 15" at bounding box center [620, 34] width 1240 height 68
